Goal: Navigation & Orientation: Find specific page/section

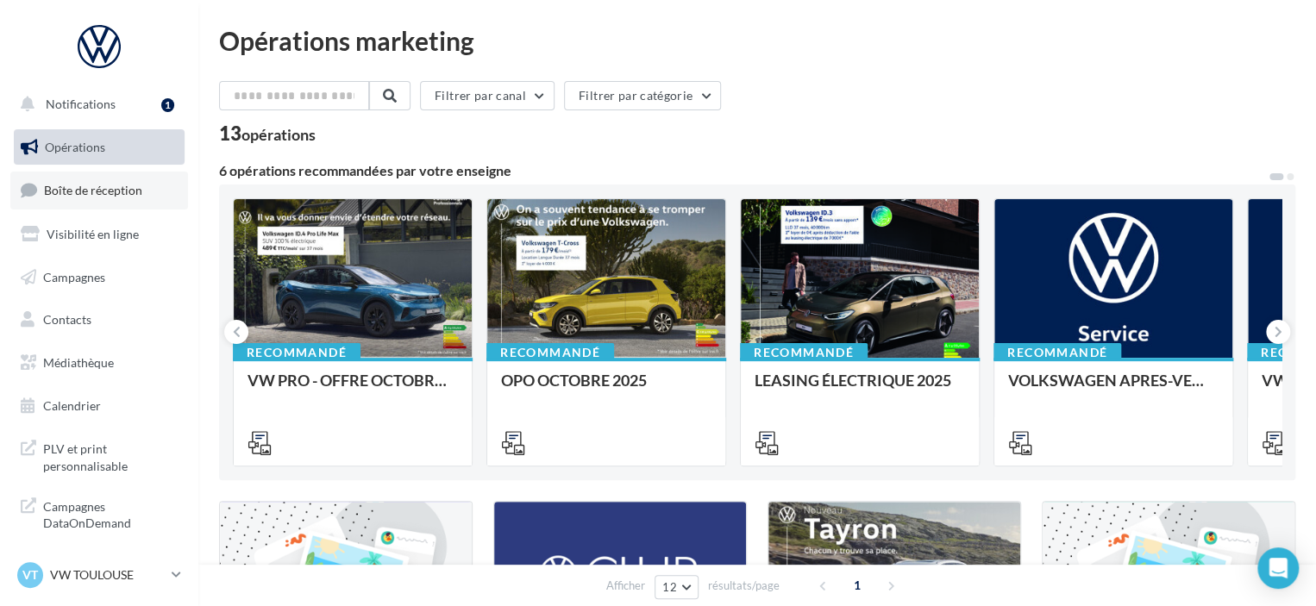
click at [107, 197] on span "Boîte de réception" at bounding box center [93, 190] width 98 height 15
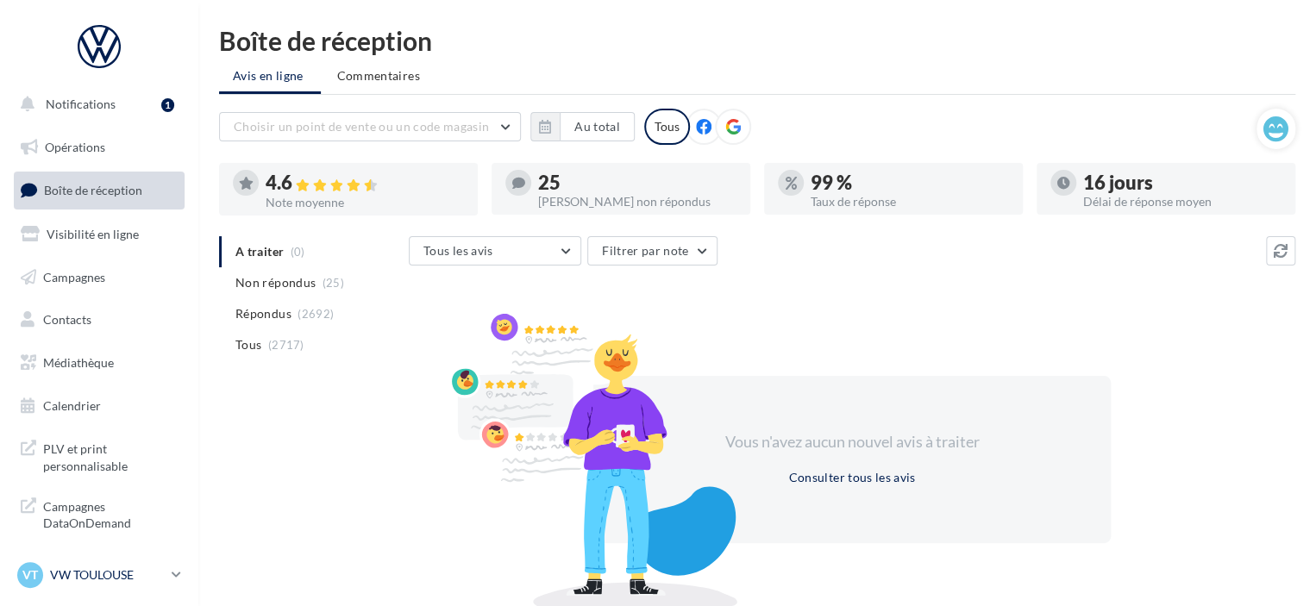
click at [156, 575] on p "VW TOULOUSE" at bounding box center [107, 575] width 115 height 17
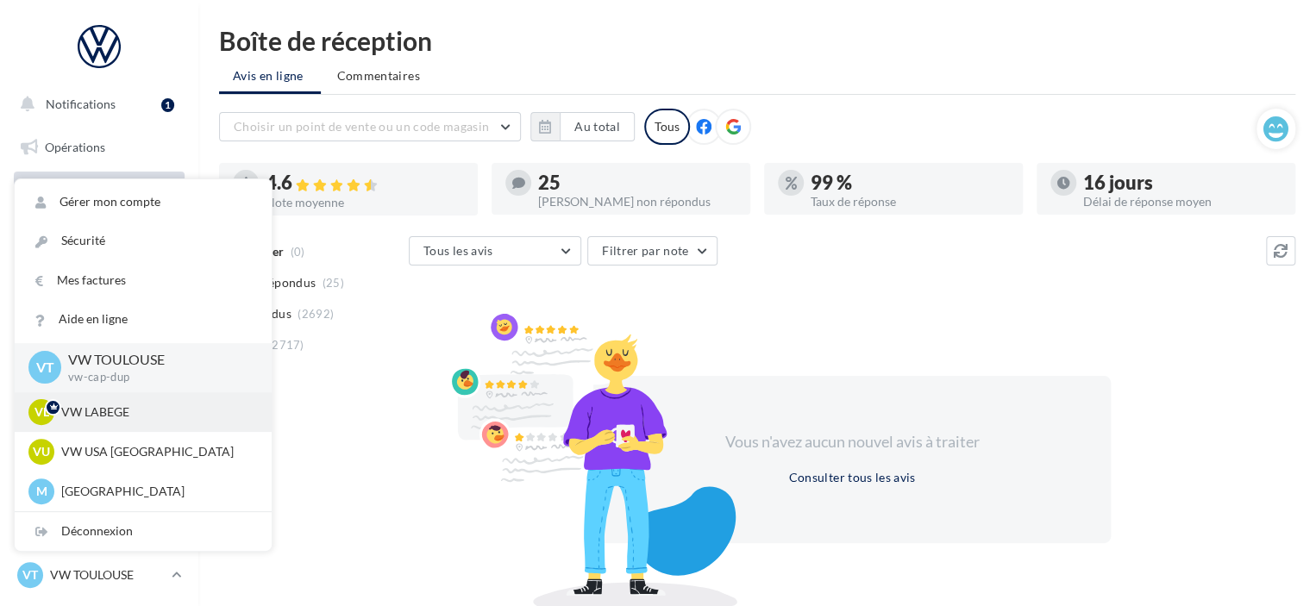
click at [122, 420] on p "VW LABEGE" at bounding box center [156, 412] width 190 height 17
